Goal: Use online tool/utility: Utilize a website feature to perform a specific function

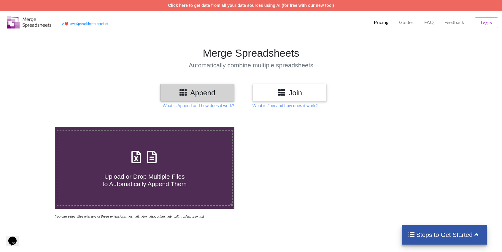
click at [137, 160] on icon at bounding box center [136, 154] width 15 height 12
click at [35, 127] on input "Upload or Drop Multiple Files to Automatically Append Them" at bounding box center [35, 127] width 0 height 0
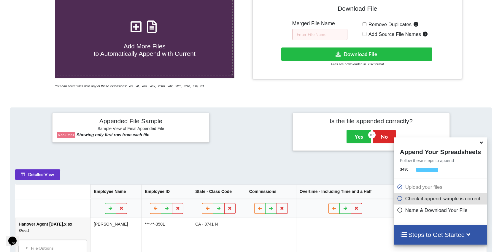
scroll to position [109, 0]
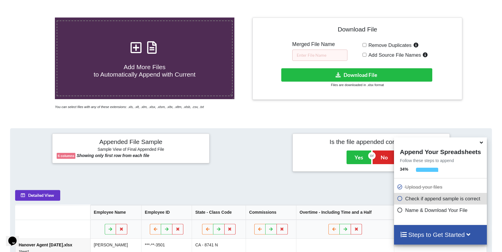
click at [148, 63] on span "Add More Files to Automatically Append with Current" at bounding box center [145, 70] width 102 height 14
click at [35, 17] on input "Add More Files to Automatically Append with Current" at bounding box center [35, 17] width 0 height 0
type input "C:\fakepath\export20250904-30038-aerwj8.xlsx"
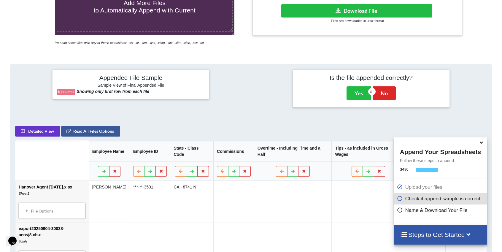
click at [482, 142] on icon at bounding box center [481, 141] width 6 height 5
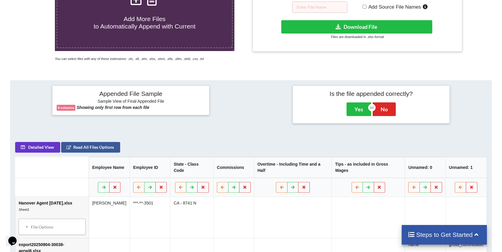
scroll to position [45, 0]
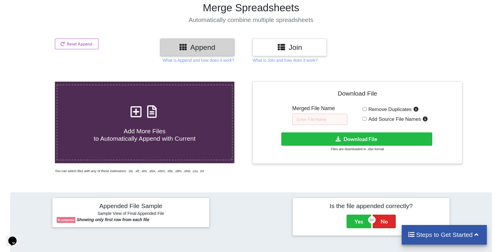
click at [286, 47] on h3 "Join" at bounding box center [289, 47] width 65 height 9
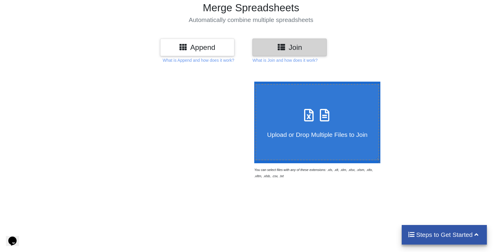
click at [309, 109] on icon at bounding box center [309, 112] width 15 height 12
click at [253, 82] on input "Upload or Drop Multiple Files to Join" at bounding box center [253, 82] width 0 height 0
type input "C:\fakepath\export20250904-30038-aerwj8.xlsx"
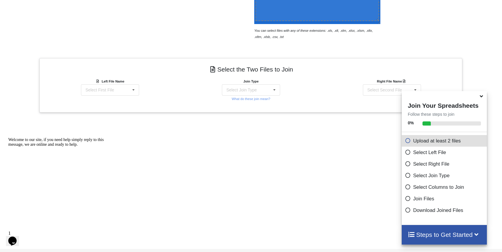
scroll to position [204, 0]
